Goal: Complete application form

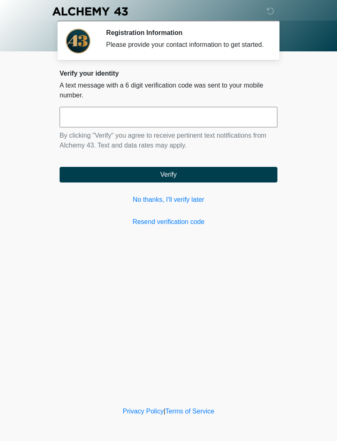
click at [215, 183] on button "Verify" at bounding box center [169, 175] width 218 height 16
type input "******"
click at [230, 177] on button "Verify" at bounding box center [169, 175] width 218 height 16
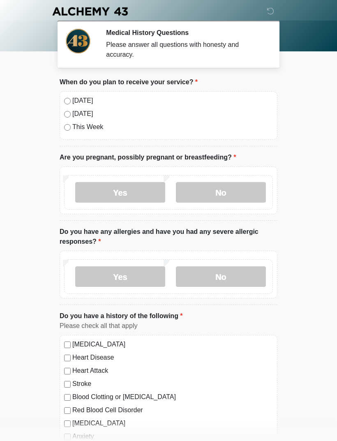
click at [83, 103] on label "[DATE]" at bounding box center [172, 101] width 201 height 10
click at [229, 192] on label "No" at bounding box center [221, 192] width 90 height 21
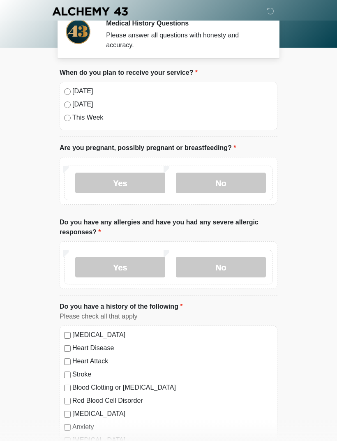
scroll to position [10, 0]
click at [238, 265] on label "No" at bounding box center [221, 267] width 90 height 21
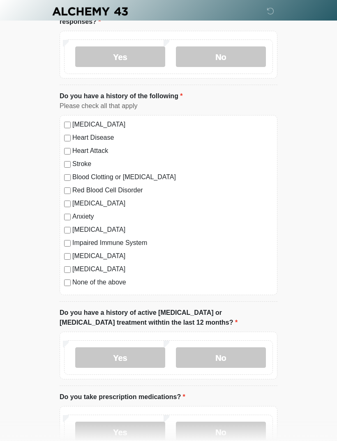
scroll to position [225, 0]
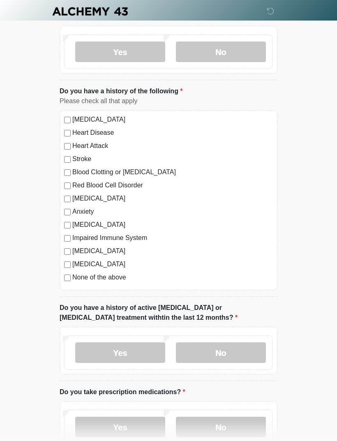
click at [117, 280] on label "None of the above" at bounding box center [172, 278] width 201 height 10
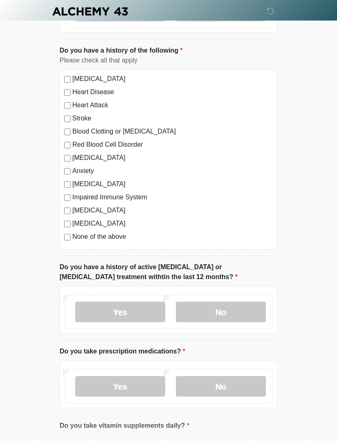
scroll to position [267, 0]
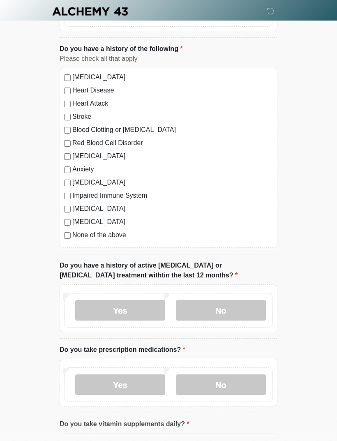
click at [238, 308] on label "No" at bounding box center [221, 310] width 90 height 21
click at [228, 393] on label "No" at bounding box center [221, 385] width 90 height 21
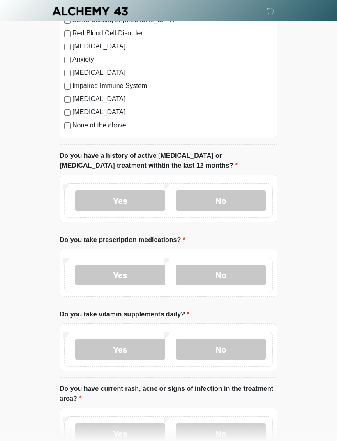
scroll to position [377, 0]
click at [235, 354] on label "No" at bounding box center [221, 349] width 90 height 21
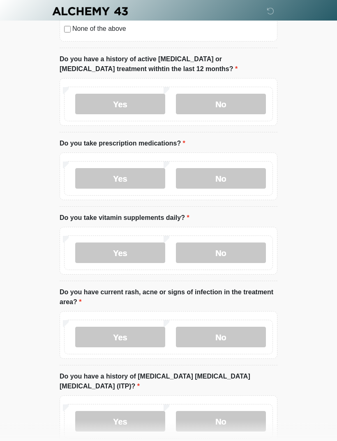
click at [246, 332] on label "No" at bounding box center [221, 337] width 90 height 21
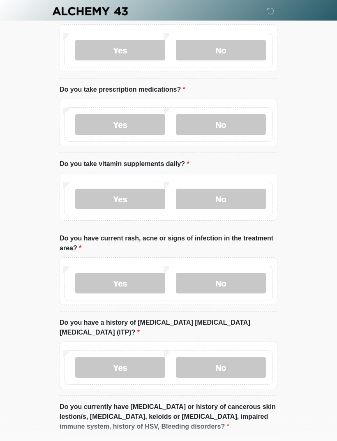
click at [241, 358] on label "No" at bounding box center [221, 368] width 90 height 21
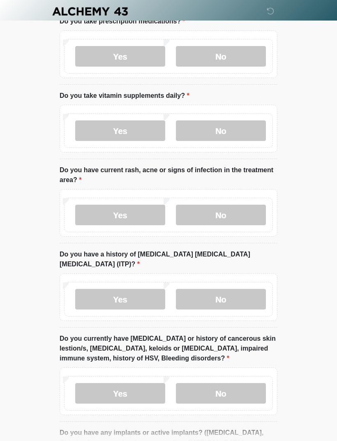
scroll to position [606, 0]
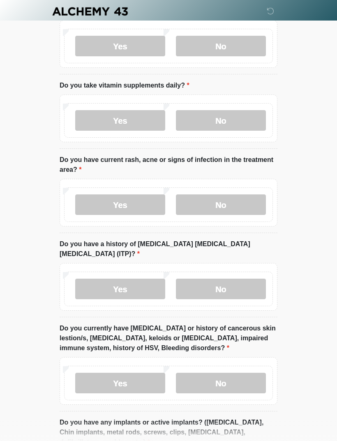
click at [240, 378] on label "No" at bounding box center [221, 383] width 90 height 21
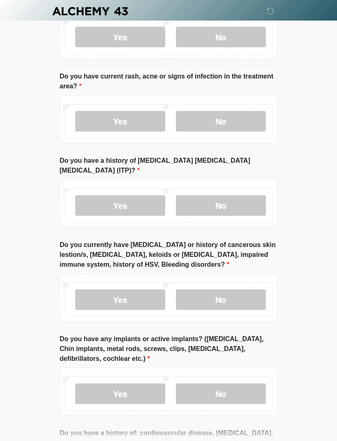
scroll to position [692, 0]
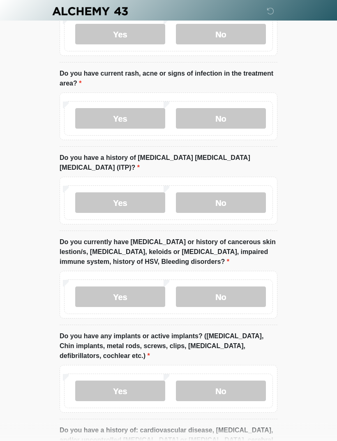
click at [234, 381] on label "No" at bounding box center [221, 391] width 90 height 21
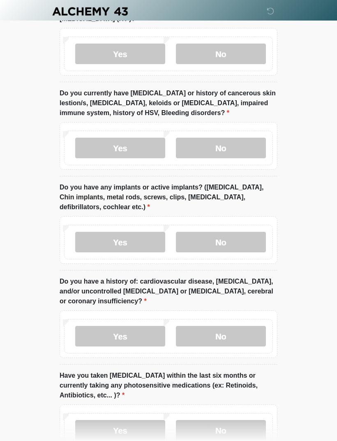
scroll to position [846, 0]
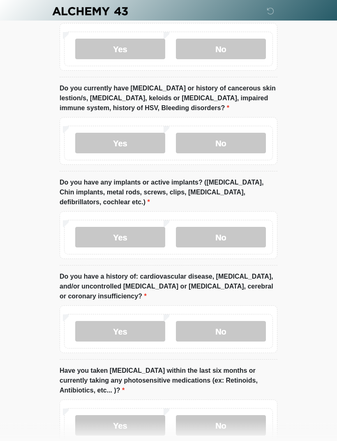
click at [243, 322] on label "No" at bounding box center [221, 332] width 90 height 21
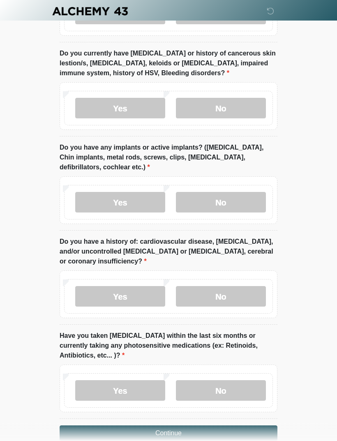
scroll to position [887, 0]
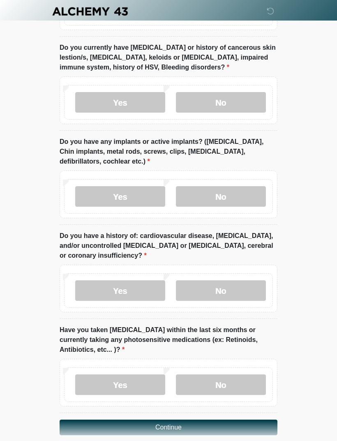
click at [243, 375] on label "No" at bounding box center [221, 385] width 90 height 21
click at [219, 420] on button "Continue" at bounding box center [169, 428] width 218 height 16
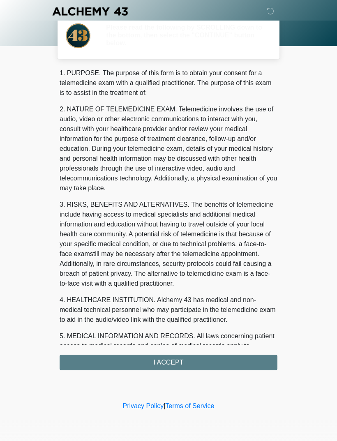
scroll to position [0, 0]
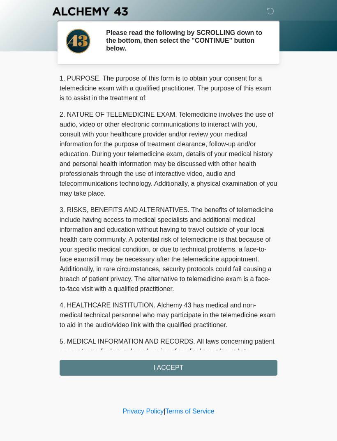
click at [225, 366] on div "1. PURPOSE. The purpose of this form is to obtain your consent for a telemedici…" at bounding box center [169, 225] width 218 height 302
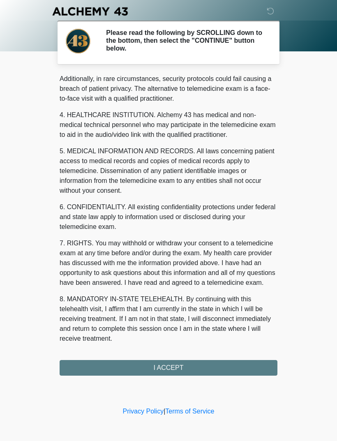
click at [182, 366] on div "1. PURPOSE. The purpose of this form is to obtain your consent for a telemedici…" at bounding box center [169, 225] width 218 height 302
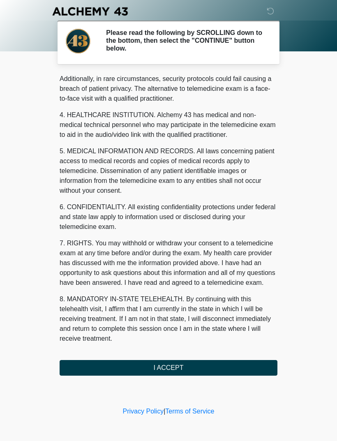
scroll to position [200, 0]
click at [188, 368] on button "I ACCEPT" at bounding box center [169, 368] width 218 height 16
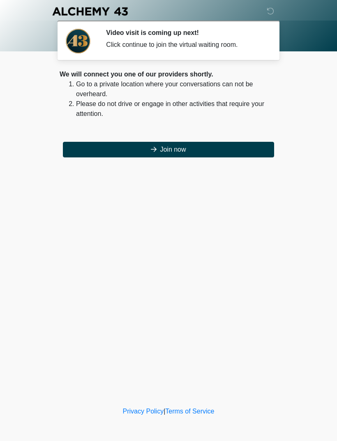
click at [225, 145] on button "Join now" at bounding box center [168, 150] width 211 height 16
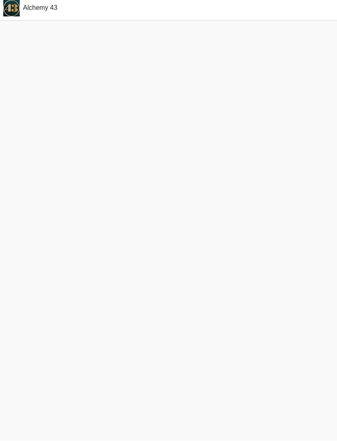
scroll to position [18, 0]
